Goal: Navigation & Orientation: Find specific page/section

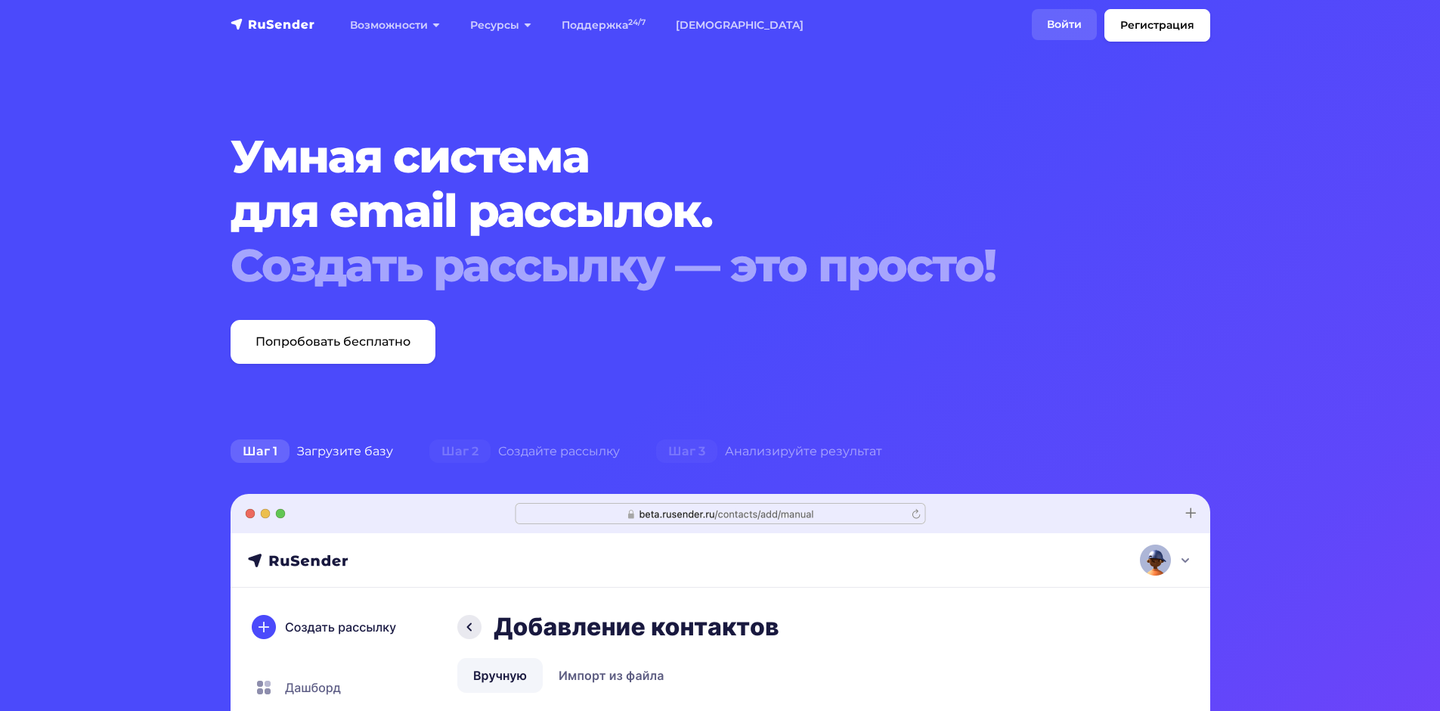
click at [1062, 20] on link "Войти" at bounding box center [1064, 24] width 65 height 31
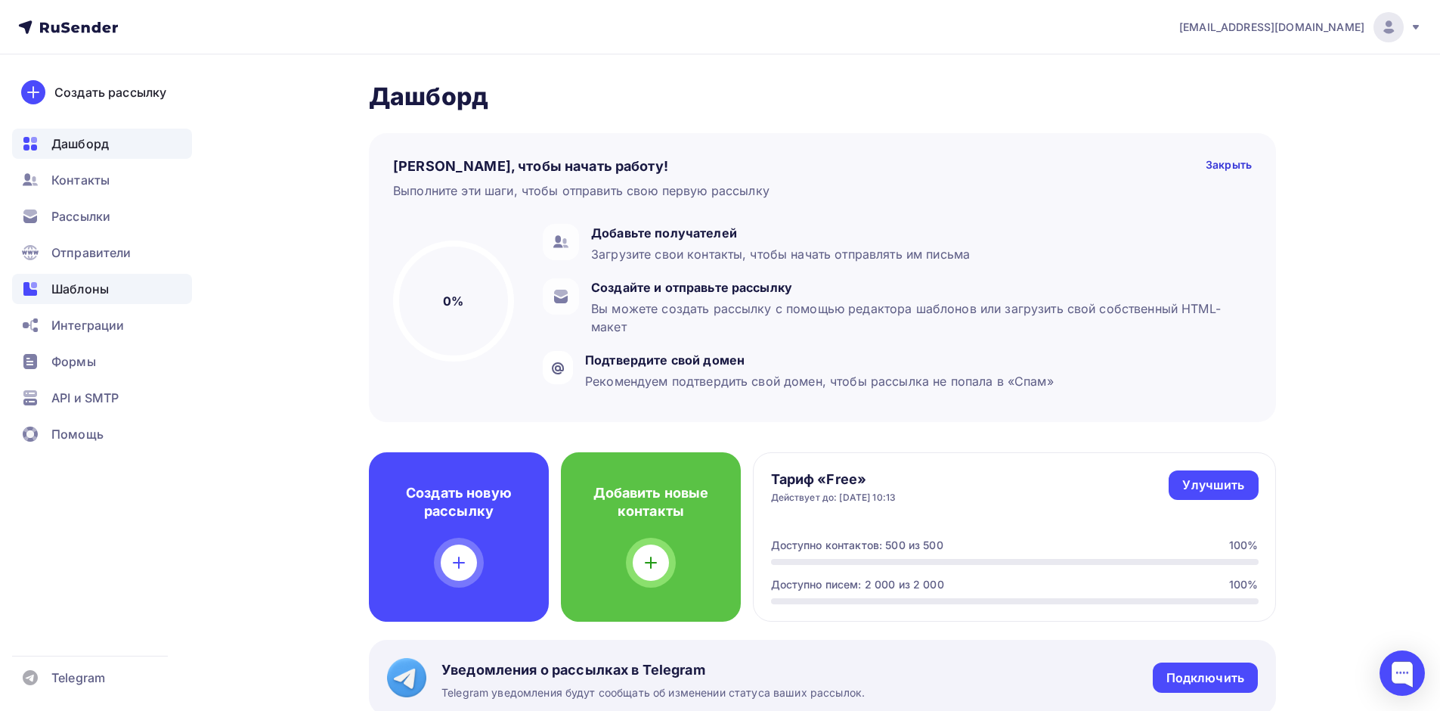
click at [80, 298] on div "Шаблоны" at bounding box center [102, 289] width 180 height 30
